Goal: Task Accomplishment & Management: Complete application form

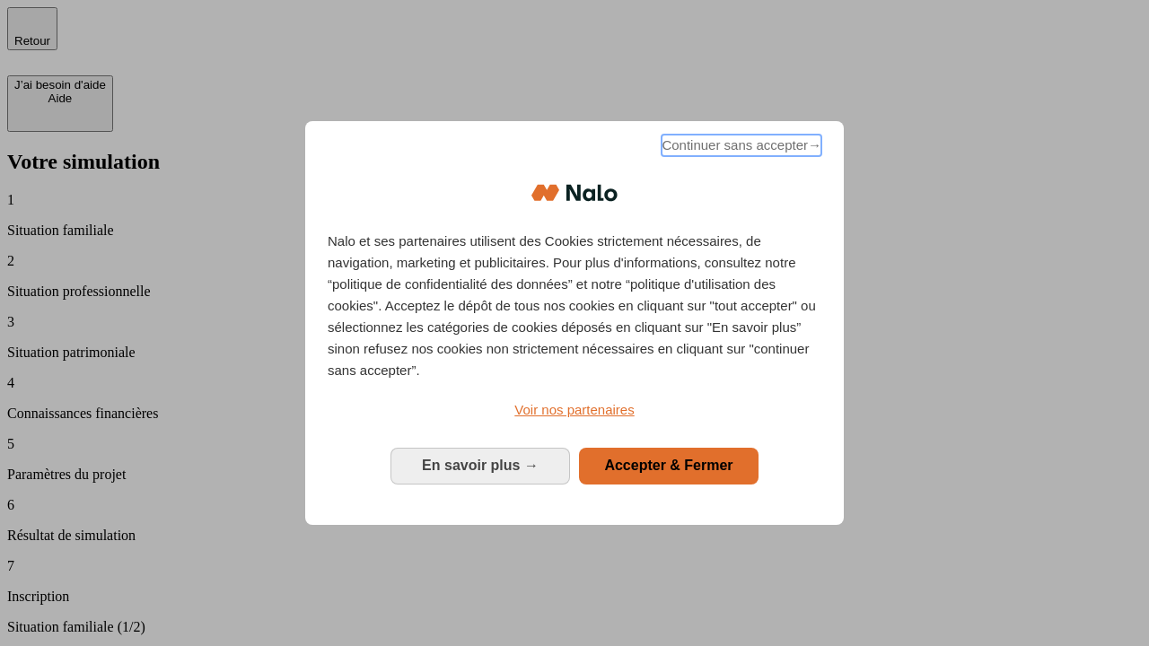
click at [740, 148] on span "Continuer sans accepter →" at bounding box center [742, 146] width 160 height 22
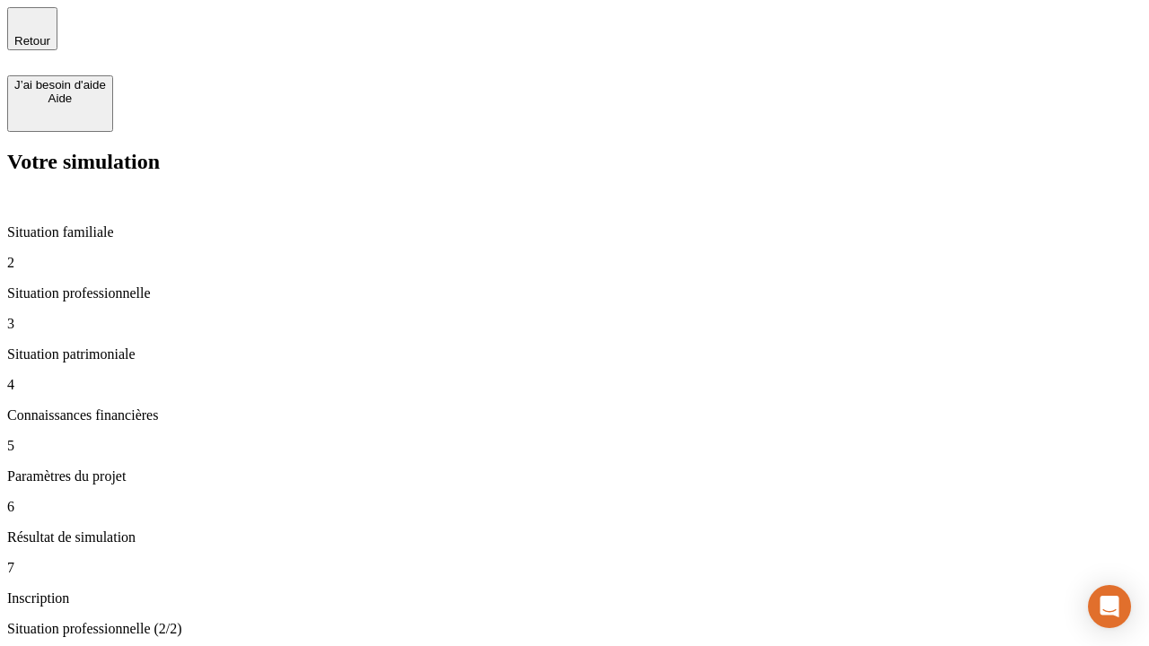
type input "30 000"
type input "1 000"
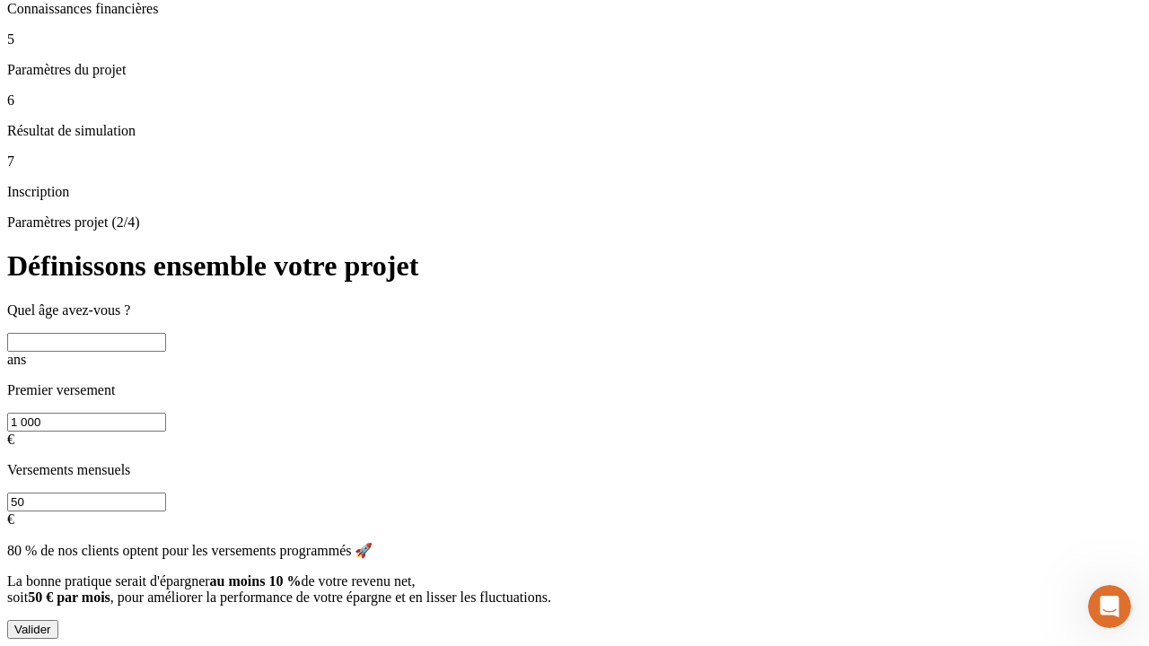
scroll to position [18, 0]
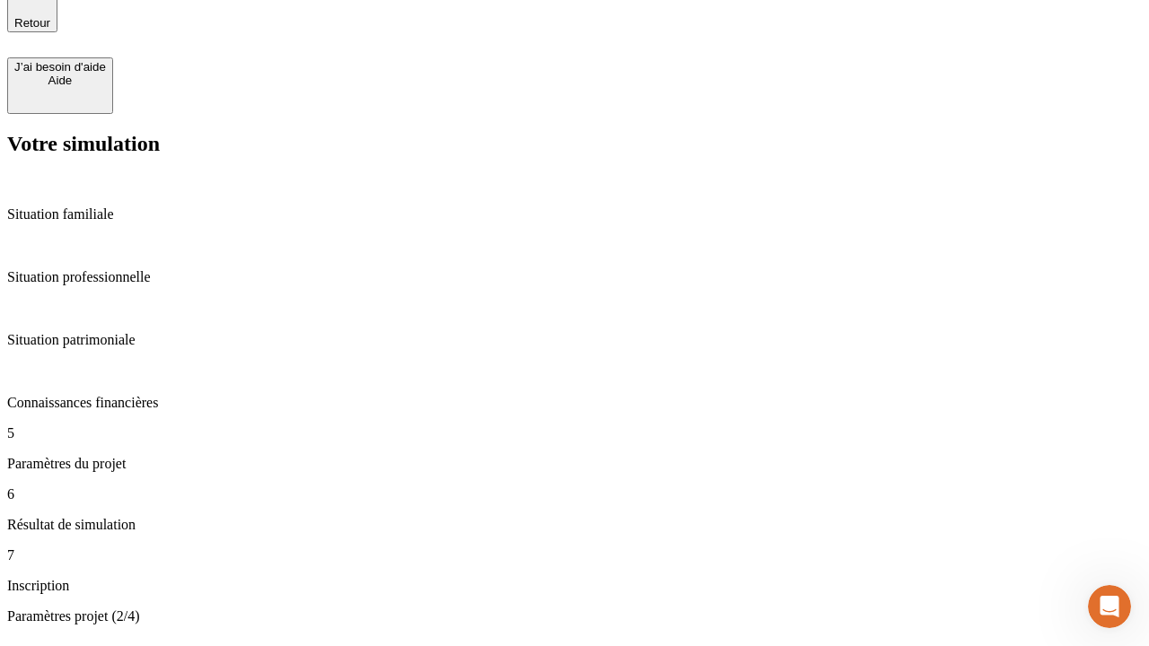
type input "40"
type input "200 000"
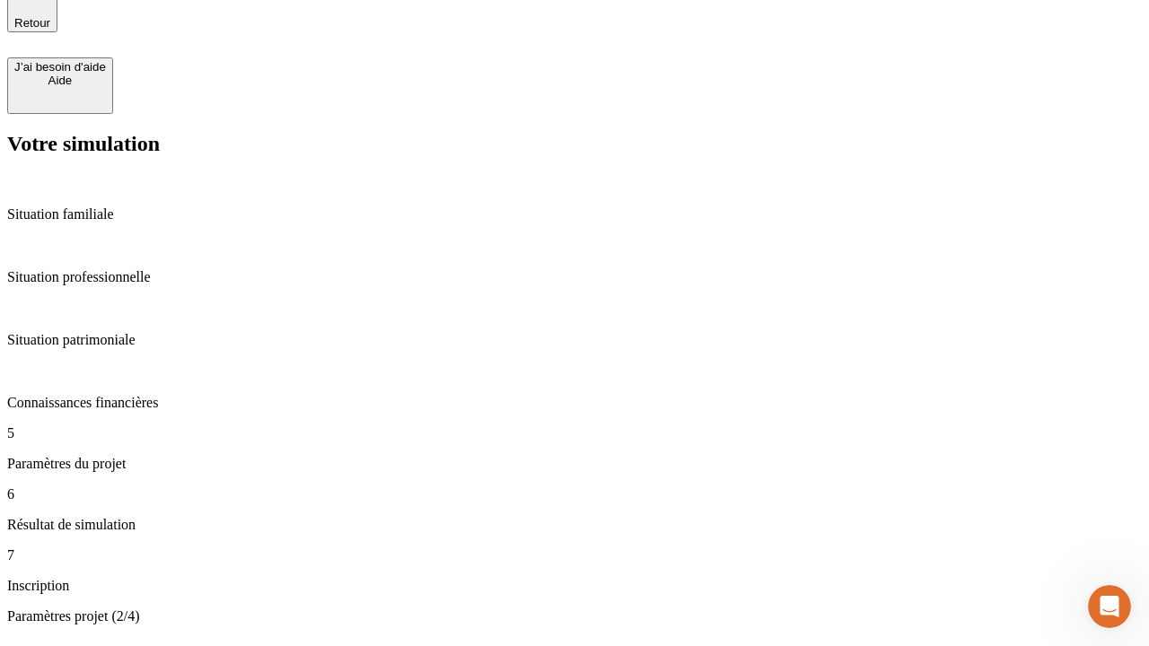
type input "640"
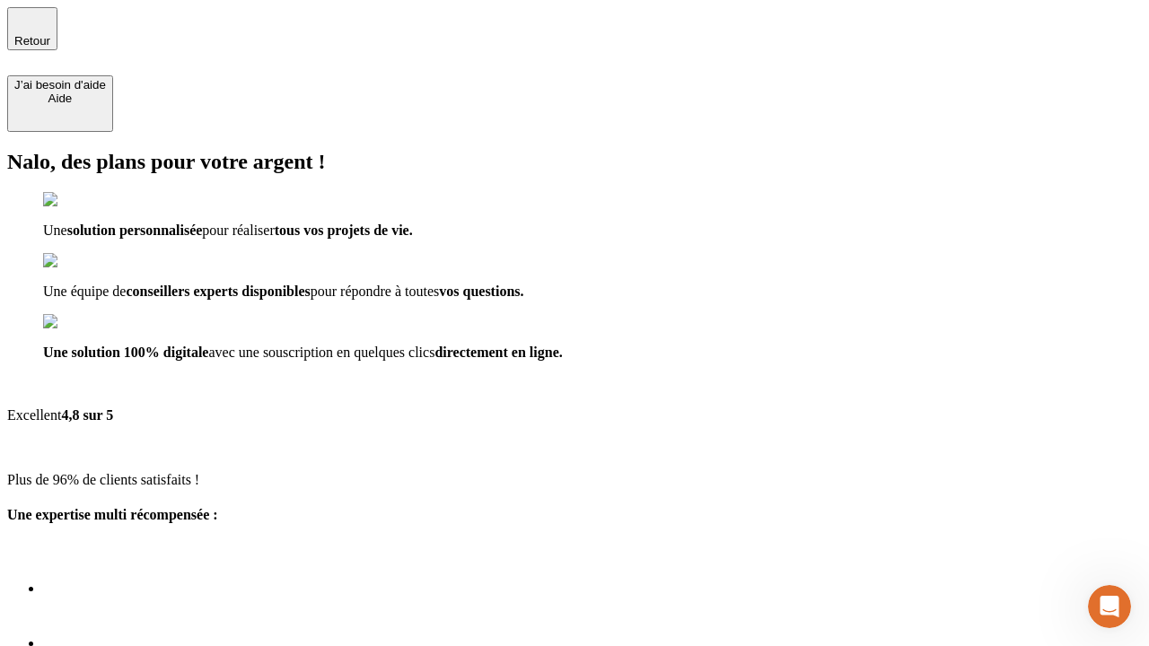
type input "[EMAIL_ADDRESS][DOMAIN_NAME]"
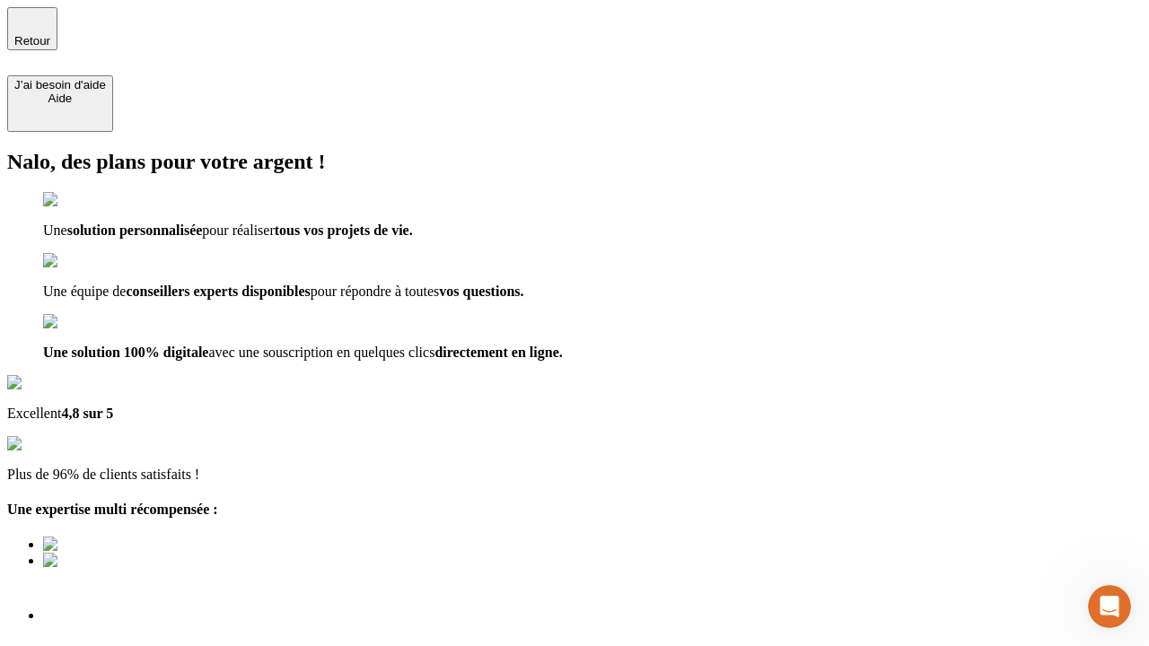
scroll to position [13, 0]
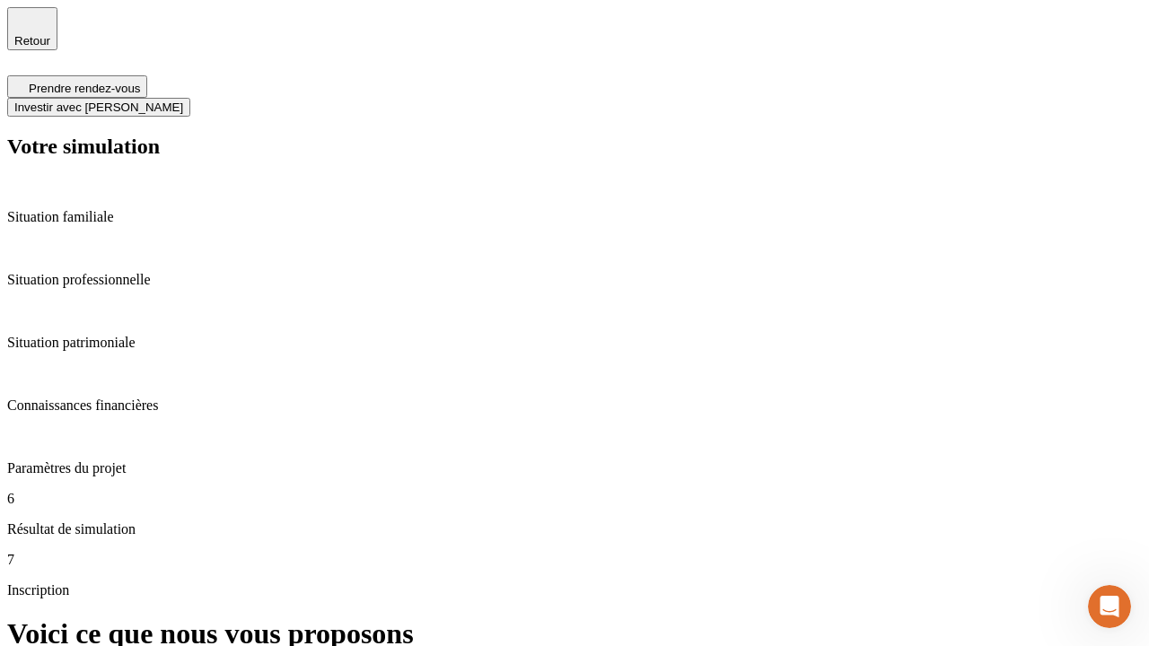
click at [183, 101] on span "Investir avec [PERSON_NAME]" at bounding box center [98, 107] width 169 height 13
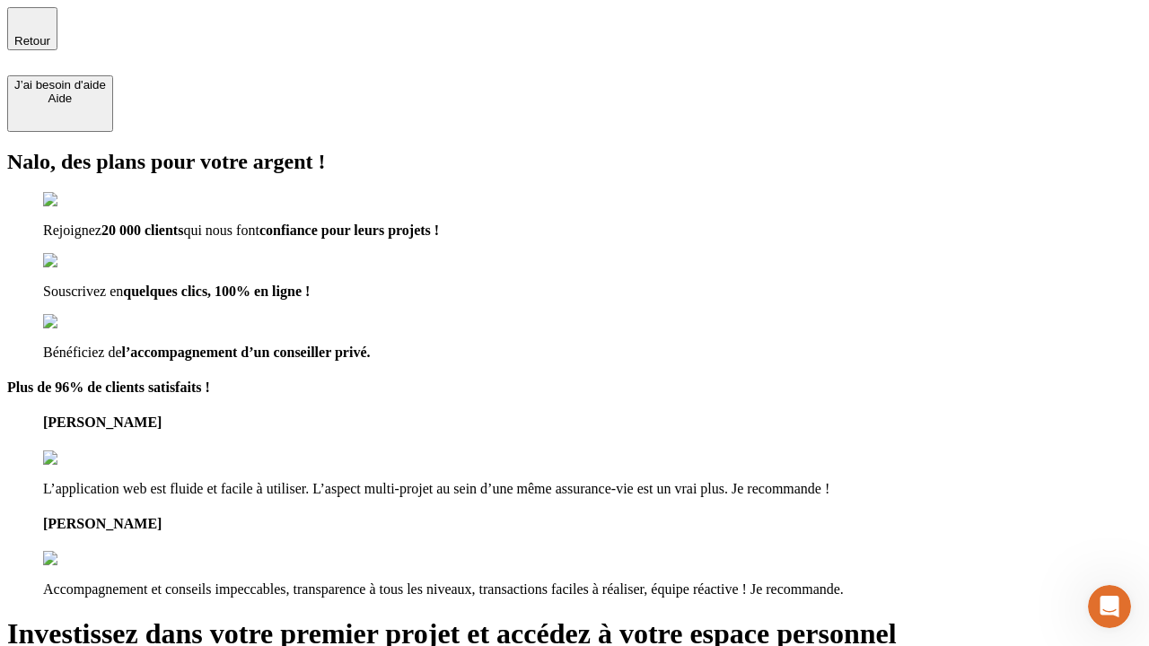
type input "[PERSON_NAME][EMAIL_ADDRESS][DOMAIN_NAME]"
